Goal: Task Accomplishment & Management: Manage account settings

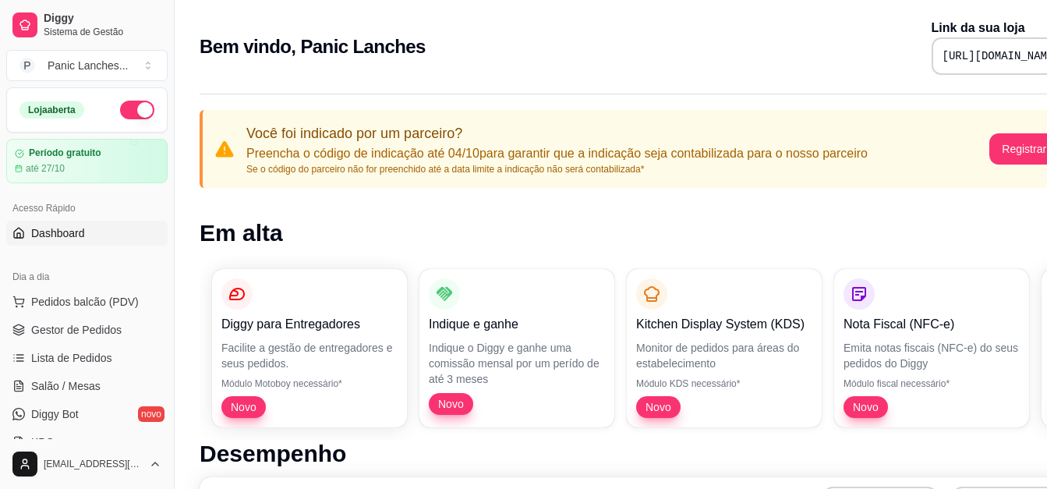
scroll to position [317, 0]
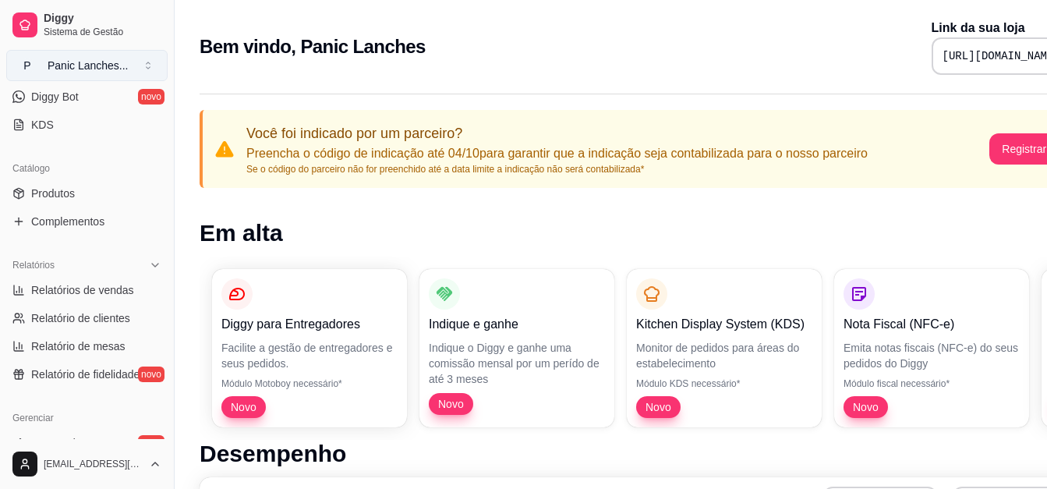
click at [89, 66] on div "Panic Lanches ..." at bounding box center [88, 66] width 81 height 16
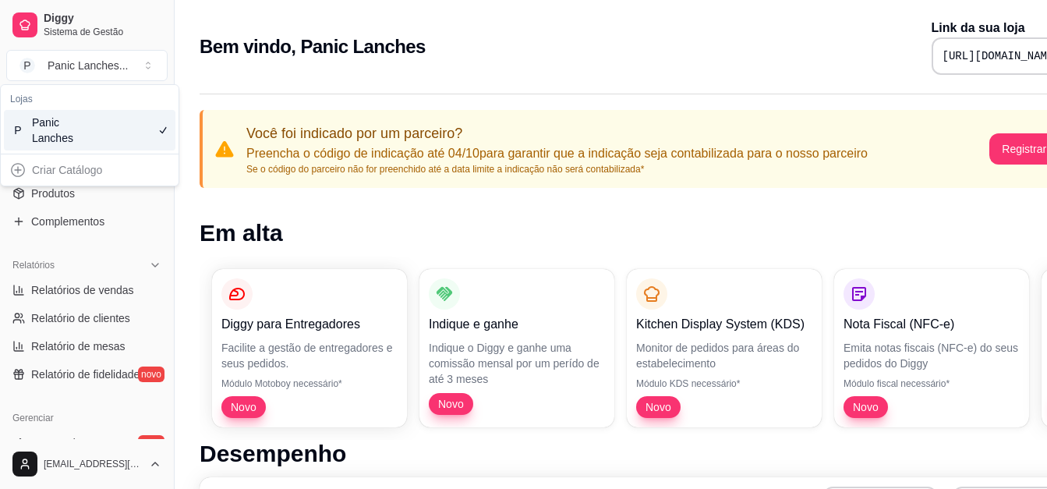
click at [83, 126] on div "Panic Lanches" at bounding box center [67, 130] width 70 height 31
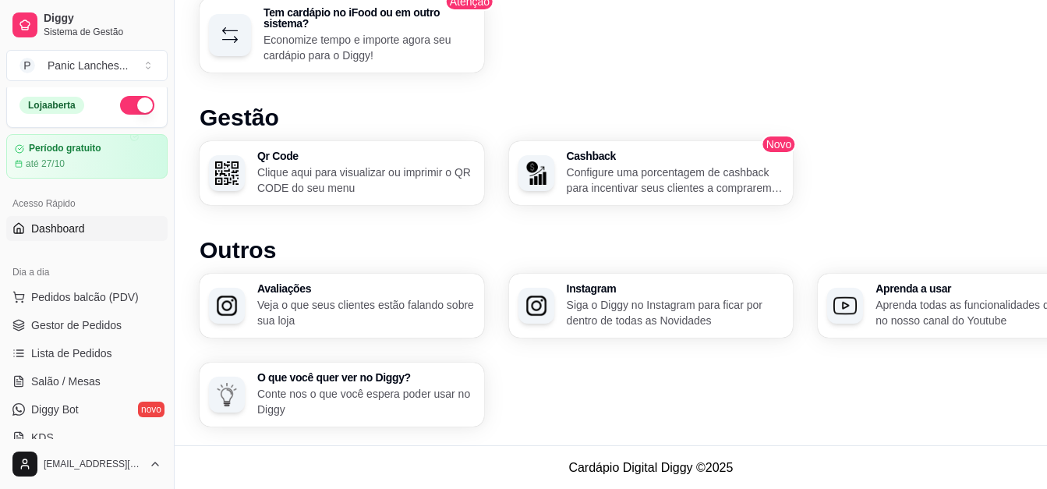
scroll to position [0, 0]
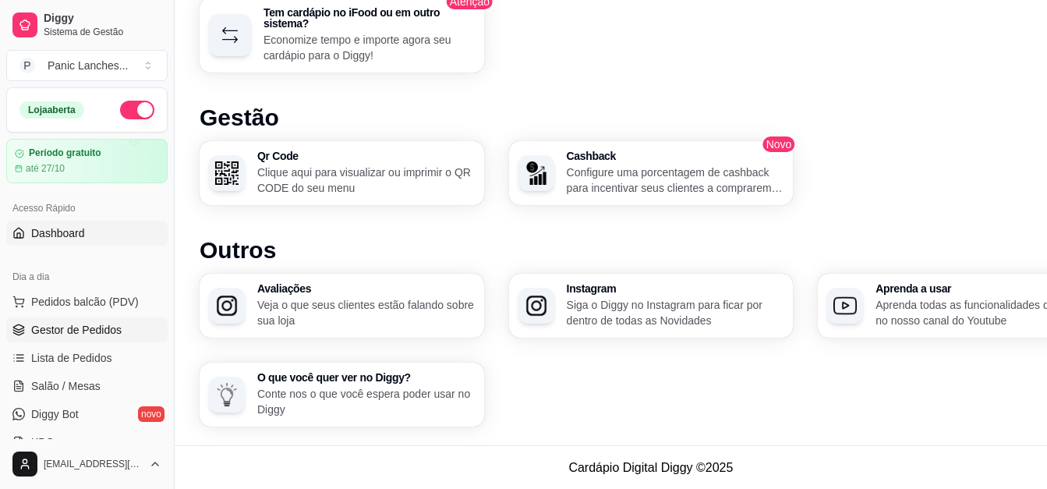
click at [68, 323] on span "Gestor de Pedidos" at bounding box center [76, 330] width 90 height 16
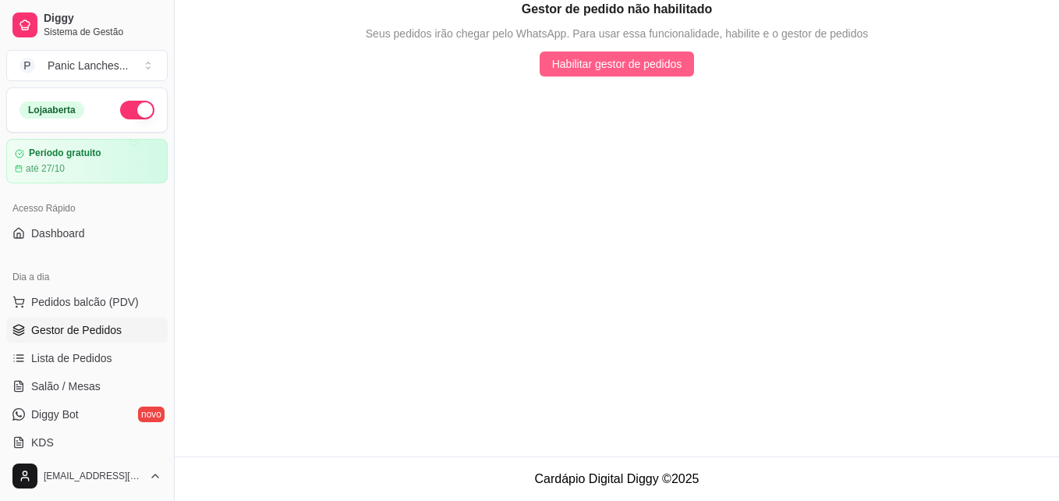
click at [596, 65] on span "Habilitar gestor de pedidos" at bounding box center [617, 63] width 130 height 17
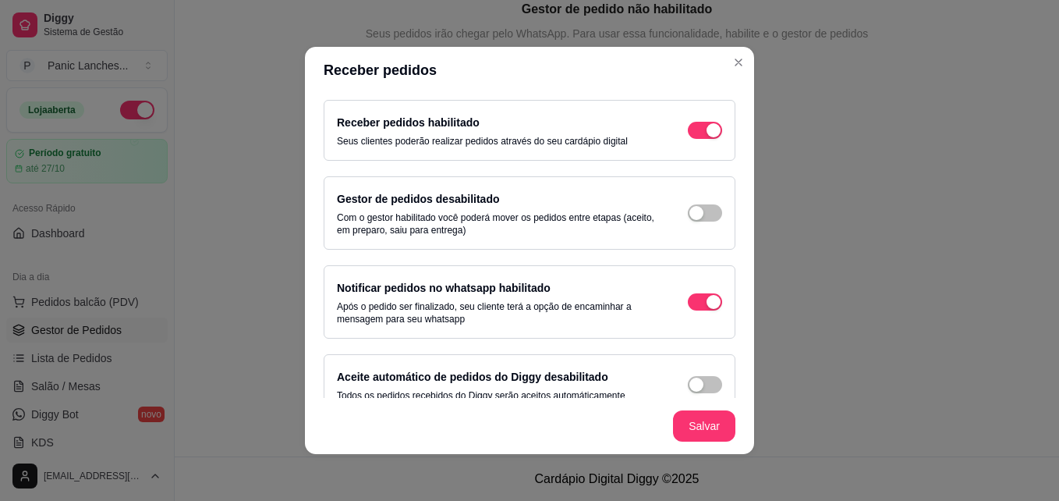
click at [608, 194] on div "Gestor de pedidos desabilitado Com o gestor habilitado você poderá mover os ped…" at bounding box center [497, 213] width 320 height 47
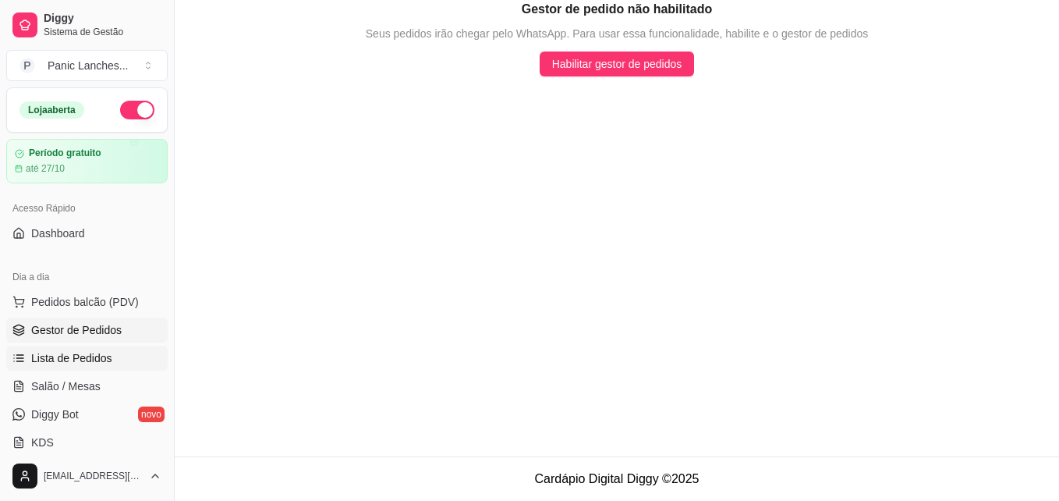
click at [78, 360] on span "Lista de Pedidos" at bounding box center [71, 358] width 81 height 16
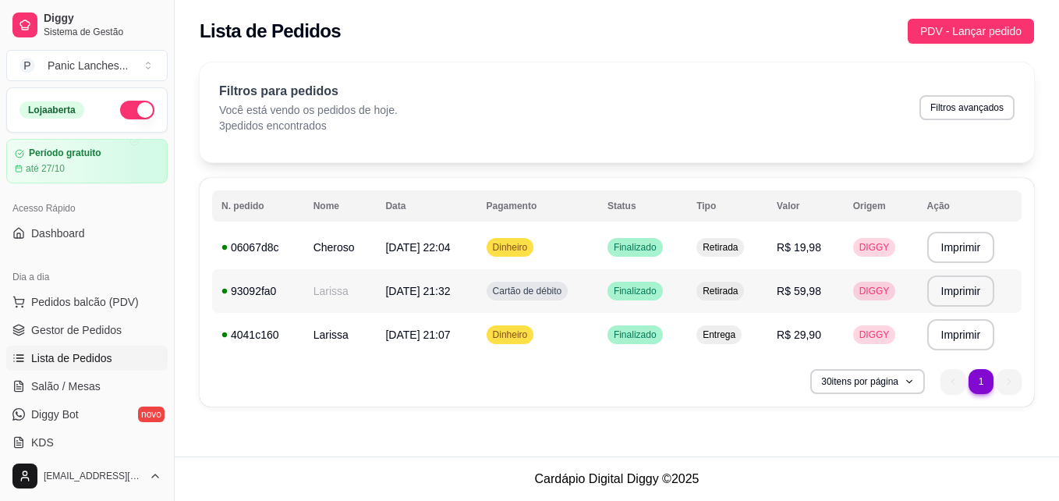
click at [767, 296] on tr "**********" at bounding box center [617, 291] width 810 height 44
click at [58, 179] on div "Período gratuito até 27/10" at bounding box center [86, 161] width 163 height 45
